Goal: Information Seeking & Learning: Learn about a topic

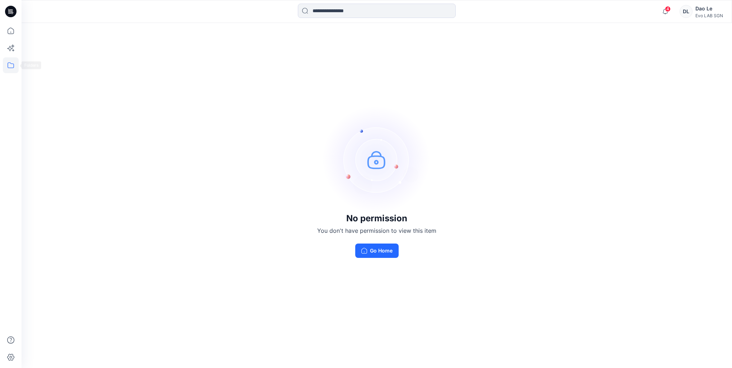
click at [5, 61] on icon at bounding box center [11, 65] width 16 height 16
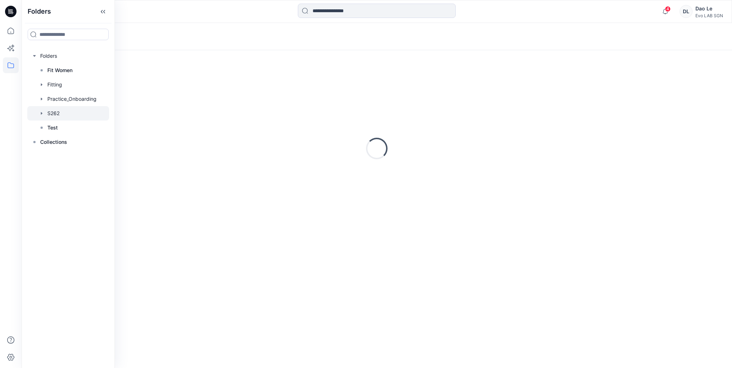
click at [52, 109] on div at bounding box center [68, 113] width 82 height 14
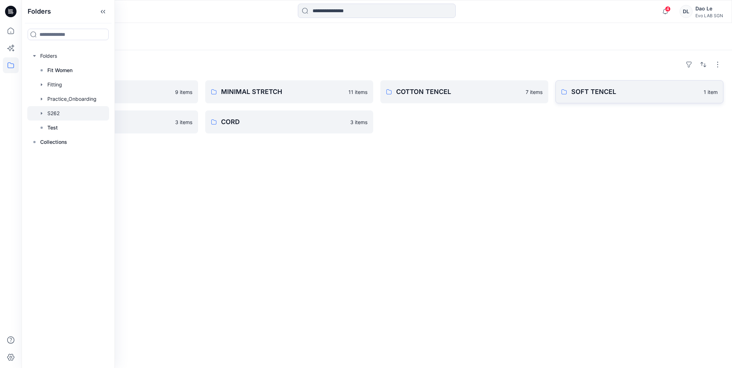
click at [646, 96] on p "SOFT TENCEL" at bounding box center [635, 92] width 128 height 10
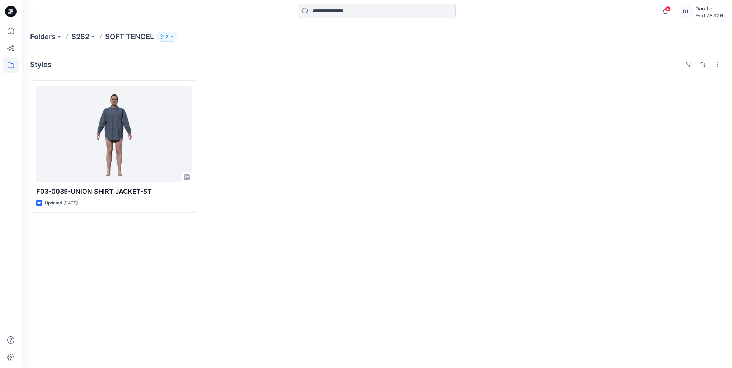
drag, startPoint x: 128, startPoint y: 38, endPoint x: 92, endPoint y: 37, distance: 35.9
click at [128, 37] on p "SOFT TENCEL" at bounding box center [129, 37] width 49 height 10
click at [84, 37] on p "S262" at bounding box center [80, 37] width 18 height 10
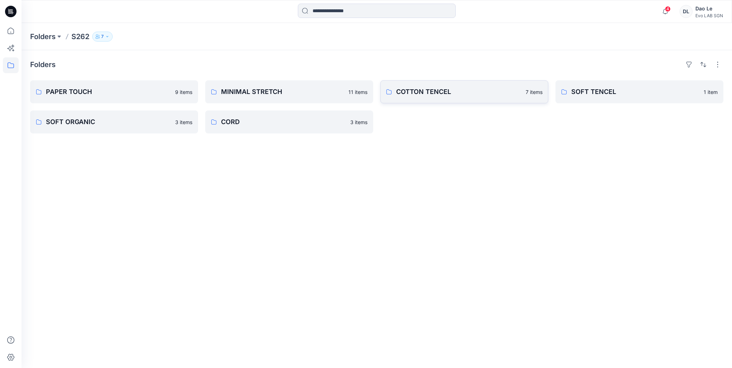
click at [435, 88] on p "COTTON TENCEL" at bounding box center [458, 92] width 125 height 10
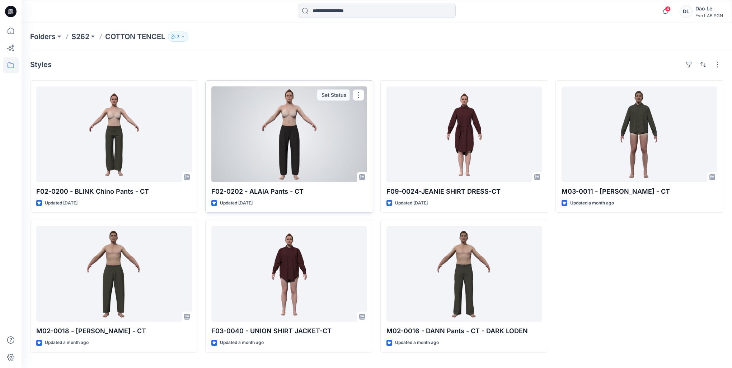
click at [299, 138] on div at bounding box center [289, 134] width 156 height 96
click at [299, 138] on div "Folders S262 COTTON TENCEL 7 Styles F02-0200 - BLINK Chino Pants - CT Updated […" at bounding box center [377, 195] width 711 height 345
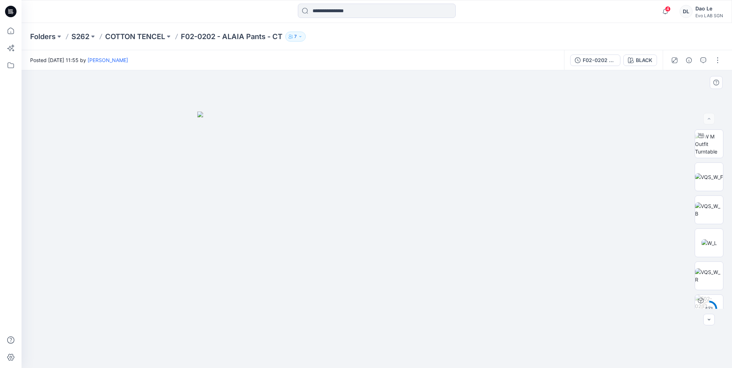
click at [452, 279] on img at bounding box center [376, 240] width 359 height 257
click at [705, 152] on img at bounding box center [709, 144] width 28 height 23
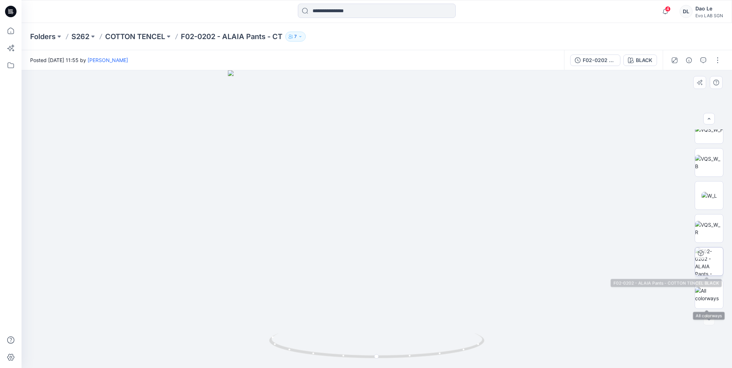
click at [712, 256] on img at bounding box center [709, 262] width 28 height 28
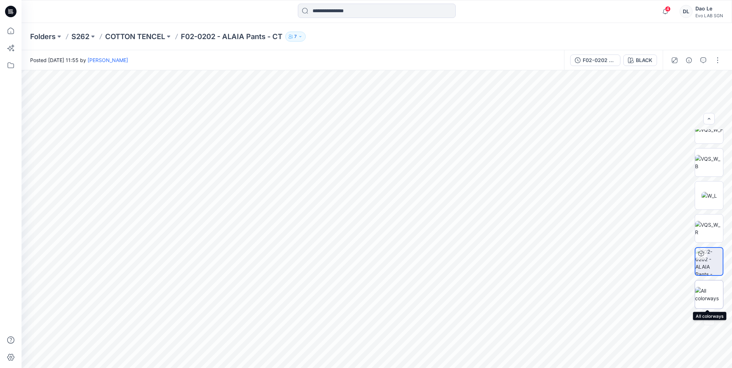
click at [716, 300] on img at bounding box center [709, 294] width 28 height 15
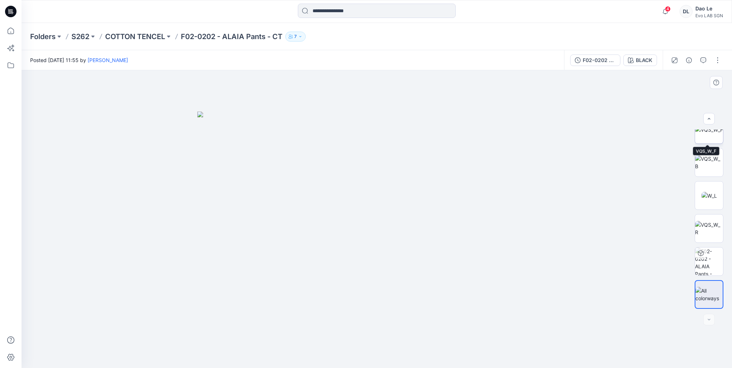
click at [711, 134] on img at bounding box center [709, 130] width 28 height 8
click at [365, 332] on img at bounding box center [377, 219] width 298 height 298
drag, startPoint x: 396, startPoint y: 332, endPoint x: 406, endPoint y: 259, distance: 73.5
click at [406, 259] on img at bounding box center [376, 135] width 489 height 466
drag, startPoint x: 364, startPoint y: 345, endPoint x: 370, endPoint y: 335, distance: 12.6
